Goal: Check status: Check status

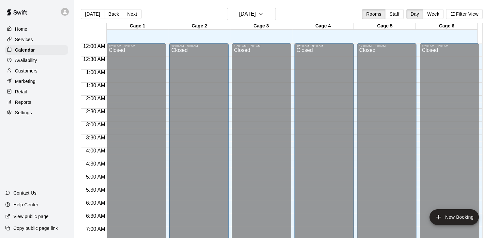
scroll to position [331, 0]
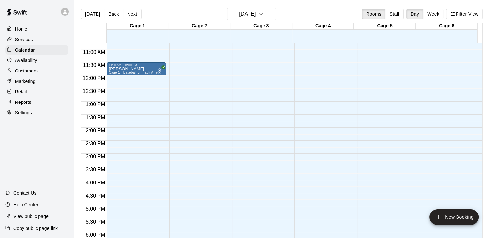
scroll to position [281, 0]
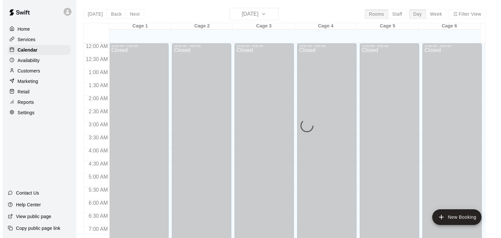
scroll to position [346, 0]
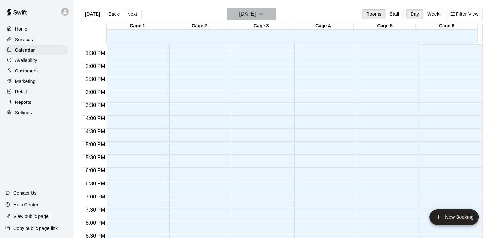
click at [248, 11] on h6 "[DATE]" at bounding box center [247, 13] width 17 height 9
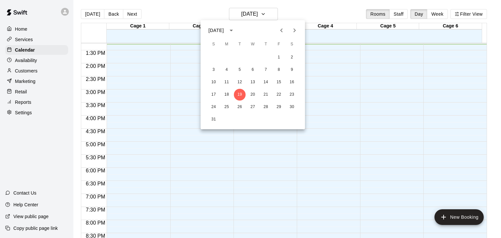
click at [224, 27] on div "August 2025" at bounding box center [215, 30] width 15 height 7
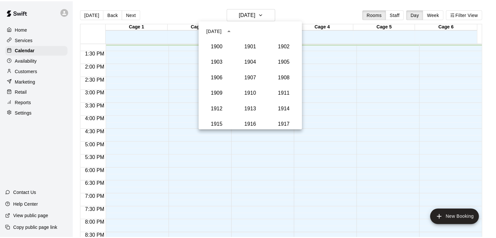
scroll to position [604, 0]
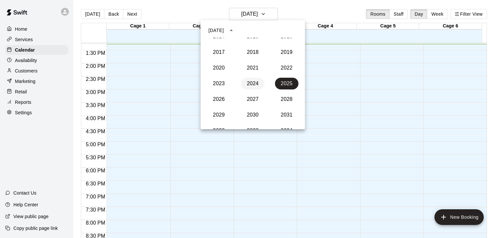
click at [250, 85] on button "2024" at bounding box center [252, 84] width 23 height 12
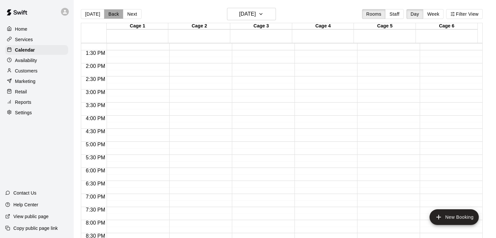
click at [107, 12] on button "Back" at bounding box center [113, 14] width 19 height 10
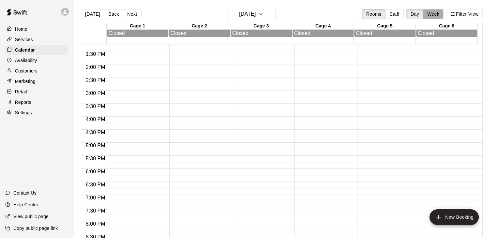
click at [439, 14] on button "Week" at bounding box center [433, 14] width 21 height 10
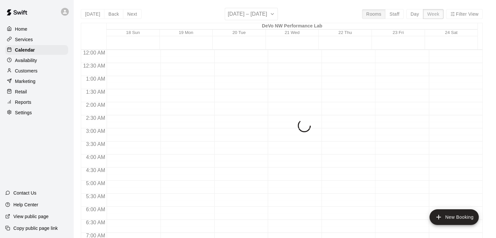
scroll to position [347, 0]
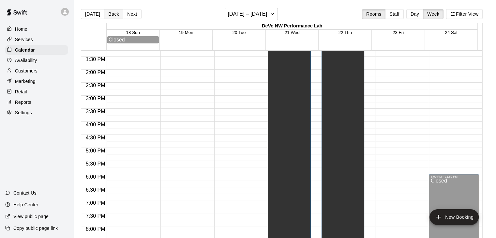
click at [108, 13] on button "Back" at bounding box center [113, 14] width 19 height 10
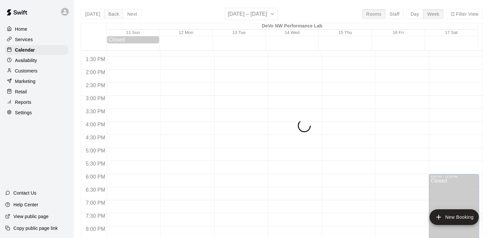
click at [108, 13] on div "Today Back Next August 11 – 17 Rooms Staff Day Week Filter View DeVo NW Perform…" at bounding box center [282, 127] width 402 height 238
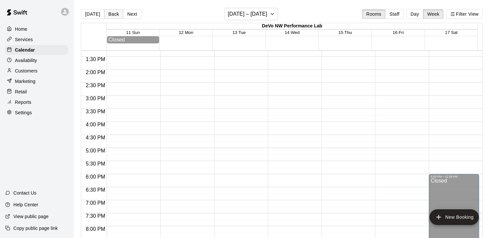
click at [108, 13] on button "Back" at bounding box center [113, 14] width 19 height 10
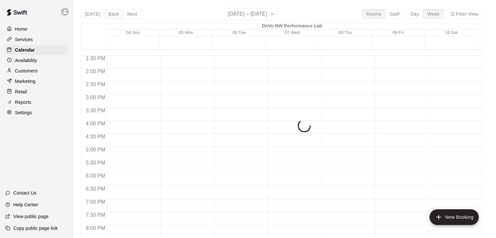
click at [108, 13] on div "Today Back Next August 04 – 10 Rooms Staff Day Week Filter View DeVo NW Perform…" at bounding box center [282, 127] width 402 height 238
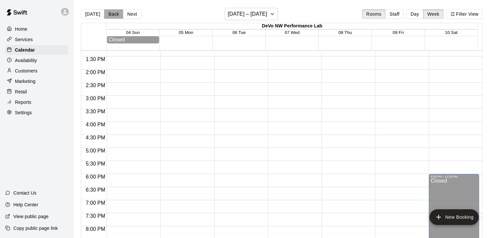
click at [108, 13] on button "Back" at bounding box center [113, 14] width 19 height 10
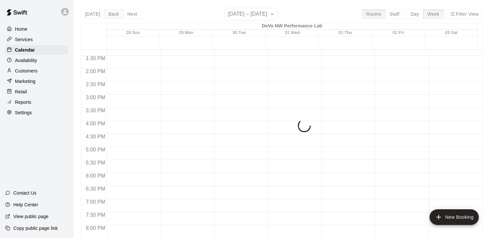
click at [108, 13] on div "Today Back Next July 28 – August 03 Rooms Staff Day Week Filter View DeVo NW Pe…" at bounding box center [282, 127] width 402 height 238
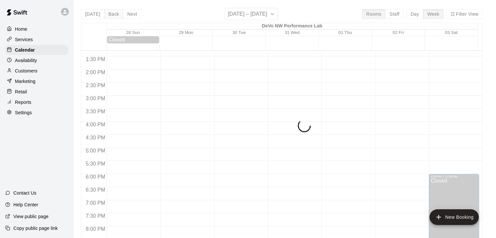
click at [108, 13] on div "Today Back Next July 28 – August 03 Rooms Staff Day Week Filter View DeVo NW Pe…" at bounding box center [282, 127] width 402 height 238
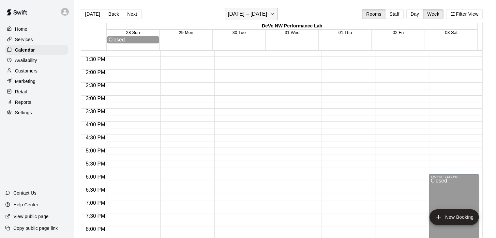
click at [275, 12] on button "July 28 – August 03" at bounding box center [251, 14] width 53 height 12
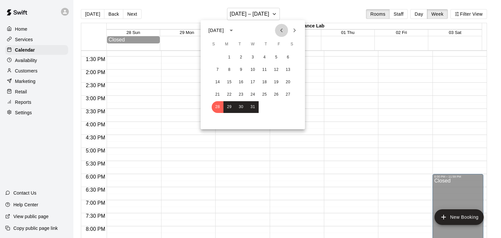
click at [279, 29] on icon "Previous month" at bounding box center [282, 30] width 8 height 8
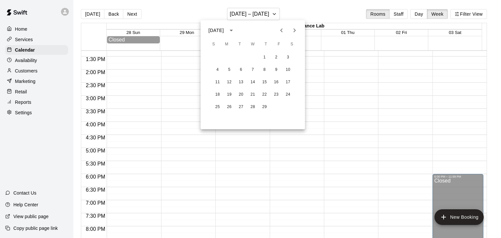
click at [279, 29] on icon "Previous month" at bounding box center [282, 30] width 8 height 8
click at [299, 31] on button "Next month" at bounding box center [294, 30] width 13 height 13
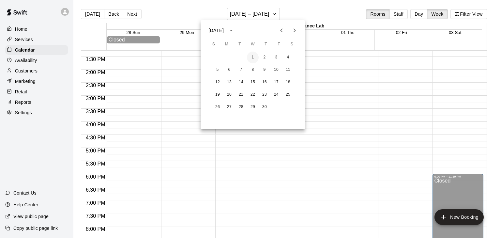
click at [252, 56] on button "1" at bounding box center [253, 58] width 12 height 12
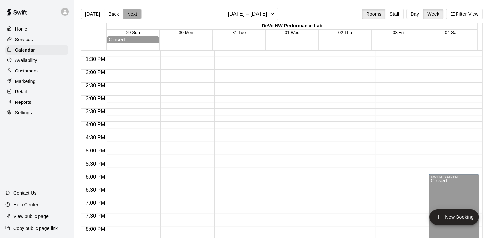
click at [135, 12] on button "Next" at bounding box center [132, 14] width 18 height 10
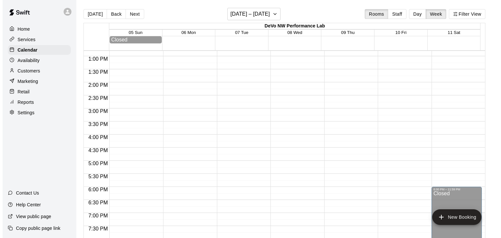
scroll to position [398, 0]
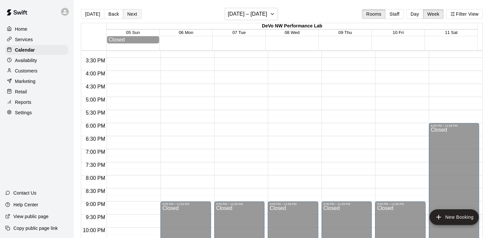
click at [131, 17] on button "Next" at bounding box center [132, 14] width 18 height 10
click at [275, 17] on icon "button" at bounding box center [272, 14] width 5 height 8
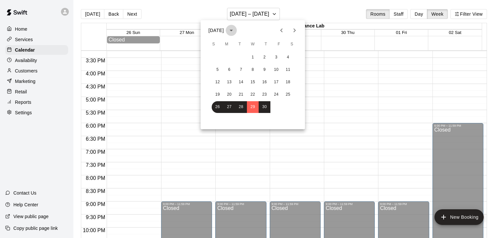
click at [237, 26] on button "calendar view is open, switch to year view" at bounding box center [231, 30] width 11 height 11
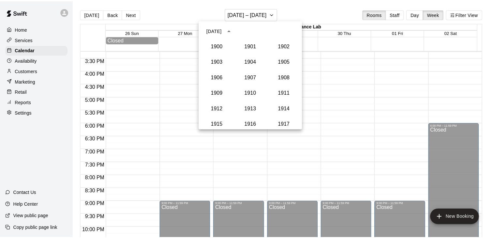
scroll to position [604, 0]
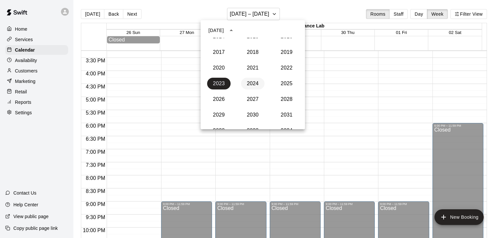
click at [253, 84] on button "2024" at bounding box center [252, 84] width 23 height 12
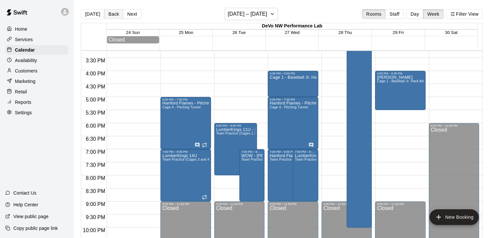
click at [114, 14] on button "Back" at bounding box center [113, 14] width 19 height 10
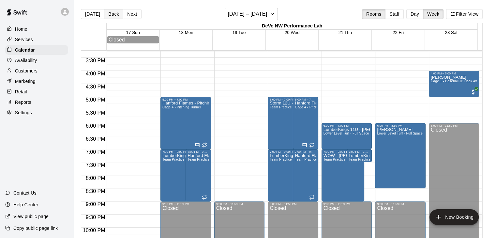
click at [114, 14] on button "Back" at bounding box center [113, 14] width 19 height 10
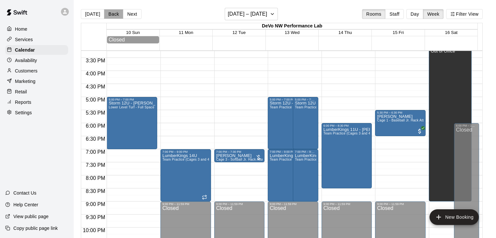
click at [114, 14] on button "Back" at bounding box center [113, 14] width 19 height 10
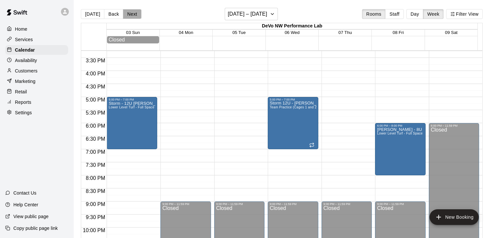
click at [127, 11] on button "Next" at bounding box center [132, 14] width 18 height 10
